Goal: Information Seeking & Learning: Learn about a topic

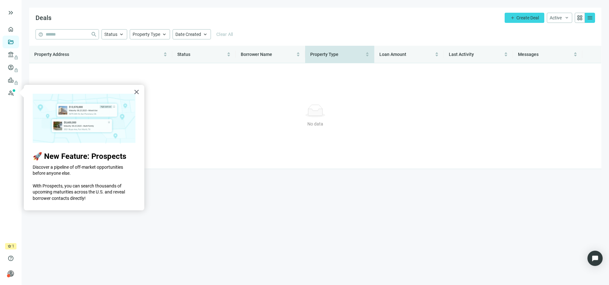
click at [323, 57] on span "Property Type" at bounding box center [324, 54] width 28 height 5
click at [409, 53] on span "Loan Amount" at bounding box center [407, 54] width 54 height 7
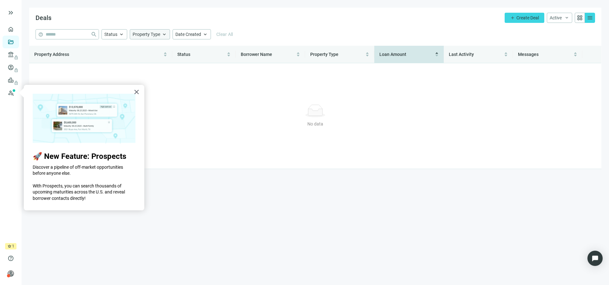
click at [162, 34] on span "keyboard_arrow_up" at bounding box center [165, 34] width 6 height 6
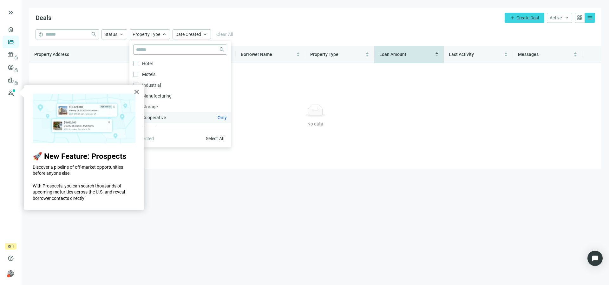
scroll to position [32, 0]
click at [135, 91] on button "×" at bounding box center [137, 92] width 6 height 10
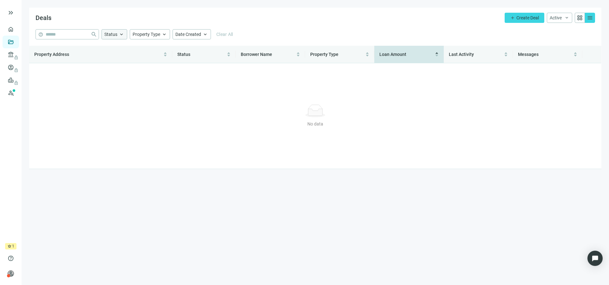
click at [112, 32] on span "Status" at bounding box center [110, 34] width 13 height 5
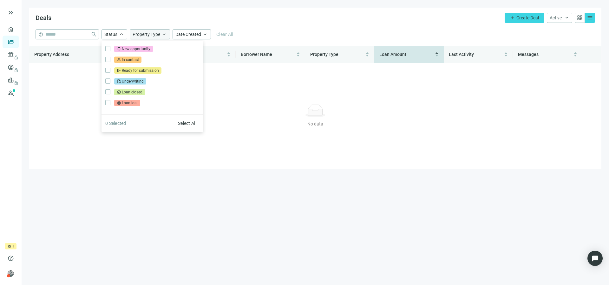
click at [149, 33] on span "Property Type" at bounding box center [147, 34] width 28 height 5
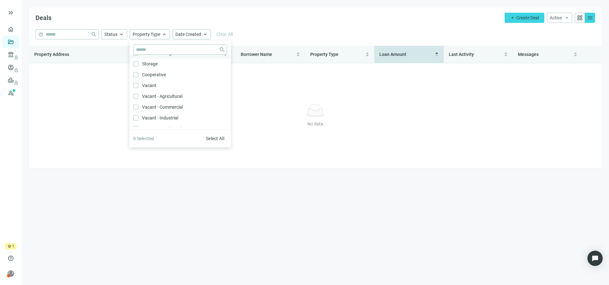
scroll to position [95, 0]
click at [186, 109] on label "Apartments Only" at bounding box center [181, 107] width 102 height 11
click at [250, 54] on div "Property Address Status Borrower Name Property Type Loan Amount Last Activity M…" at bounding box center [315, 107] width 573 height 123
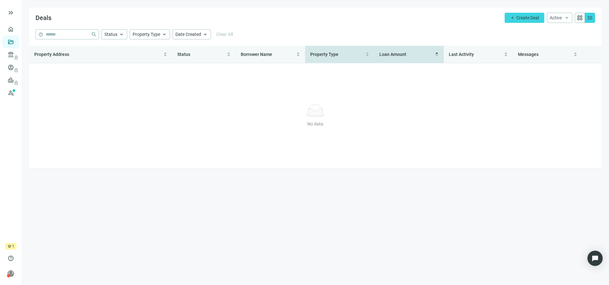
click at [334, 56] on span "Property Type" at bounding box center [324, 54] width 28 height 5
click at [407, 55] on span "Loan Amount" at bounding box center [407, 54] width 54 height 7
